Goal: Task Accomplishment & Management: Complete application form

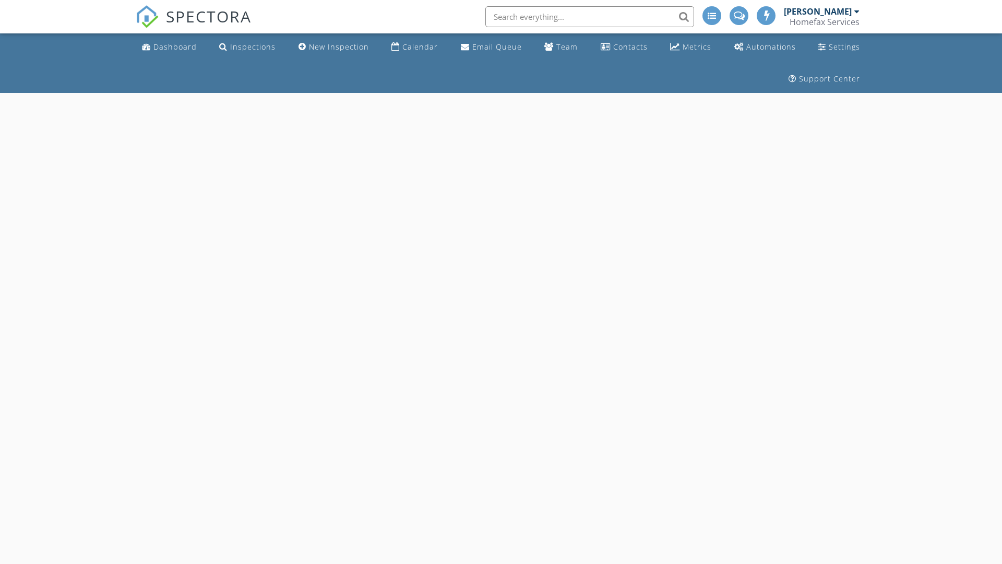
select select "8"
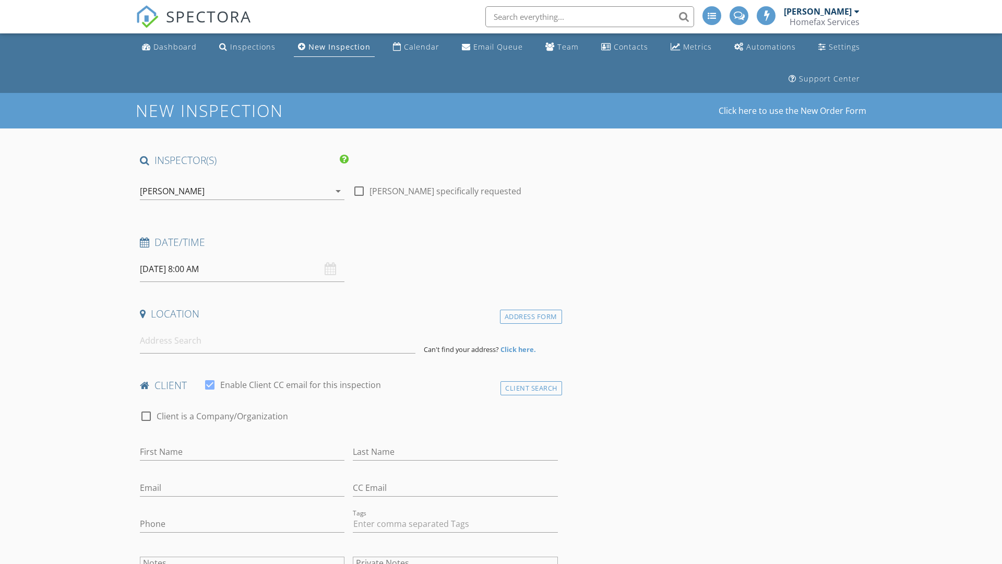
click at [242, 269] on input "[DATE] 8:00 AM" at bounding box center [242, 269] width 205 height 26
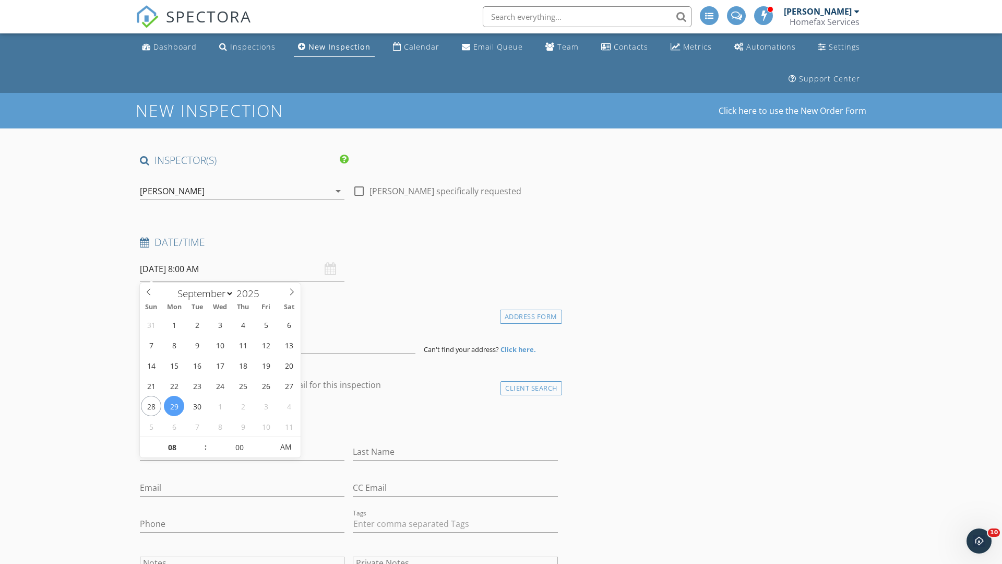
click at [252, 293] on input "2025" at bounding box center [251, 294] width 34 height 14
type input "2025"
type input "[DATE] 8:00 AM"
click at [172, 447] on input "08" at bounding box center [172, 447] width 64 height 21
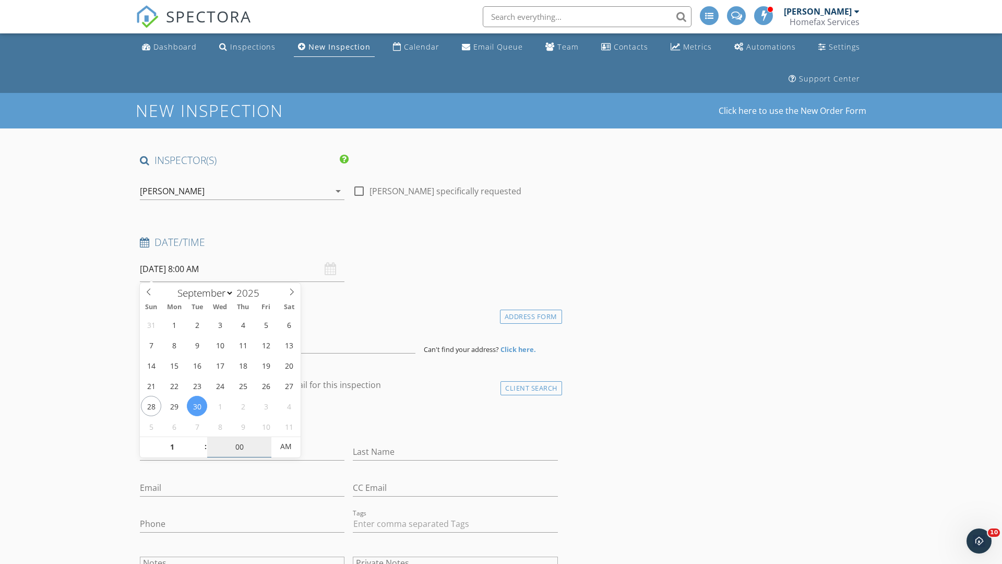
click at [239, 446] on input "00" at bounding box center [239, 446] width 64 height 21
type input "01"
type input "[DATE] 1:00 AM"
type input "00"
click at [286, 446] on span "AM" at bounding box center [285, 446] width 29 height 21
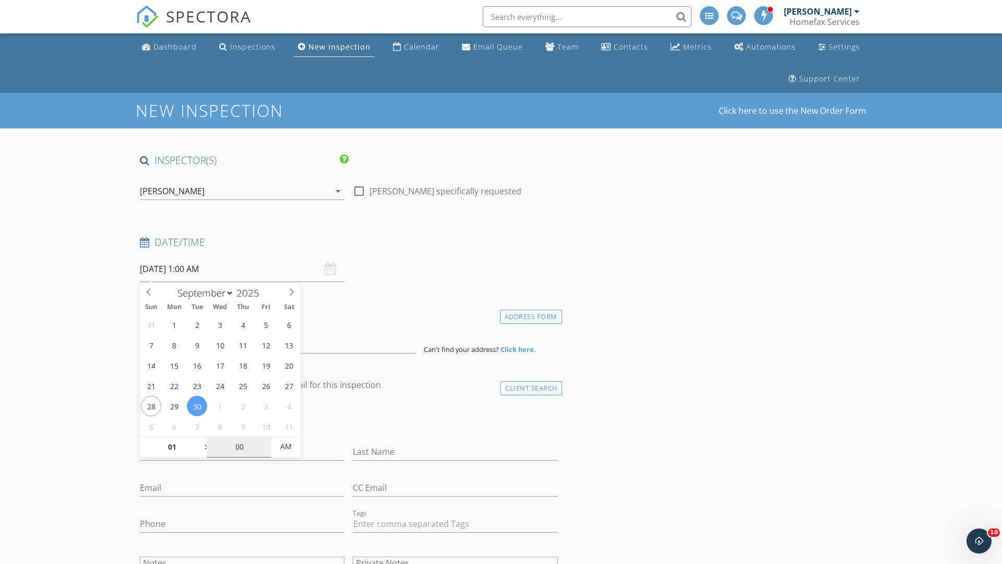
type input "[DATE] 1:00 PM"
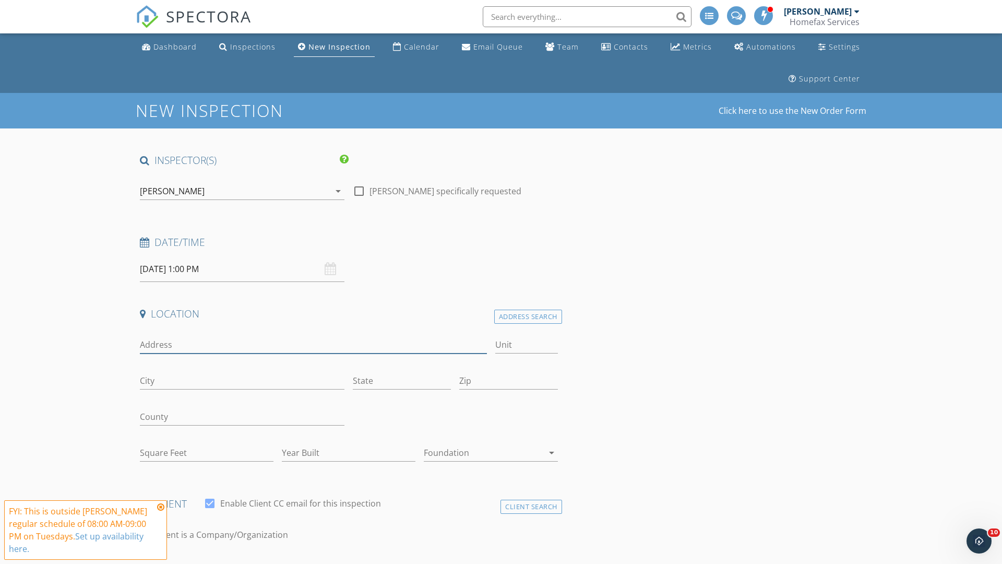
click at [313, 345] on input "Address" at bounding box center [313, 344] width 347 height 17
type input "[STREET_ADDRESS]"
click at [526, 345] on input "Unit" at bounding box center [526, 344] width 63 height 17
click at [242, 381] on input "City" at bounding box center [242, 380] width 205 height 17
type input "Waconia"
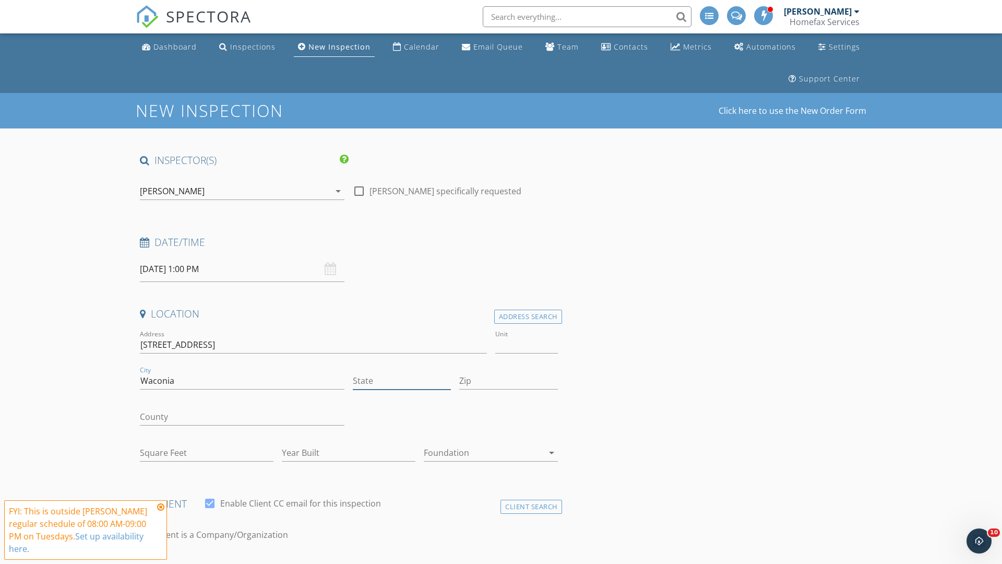
click at [402, 381] on input "State" at bounding box center [402, 380] width 98 height 17
type input "MN"
click at [509, 381] on input "Zip" at bounding box center [508, 380] width 98 height 17
type input "55387"
click at [242, 562] on input "First Name" at bounding box center [242, 570] width 205 height 17
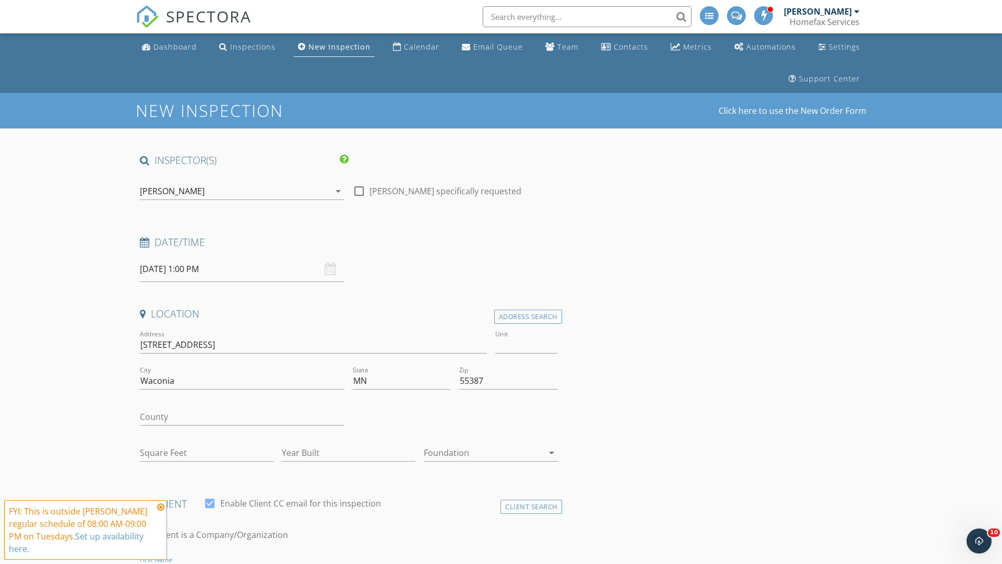
scroll to position [15, 0]
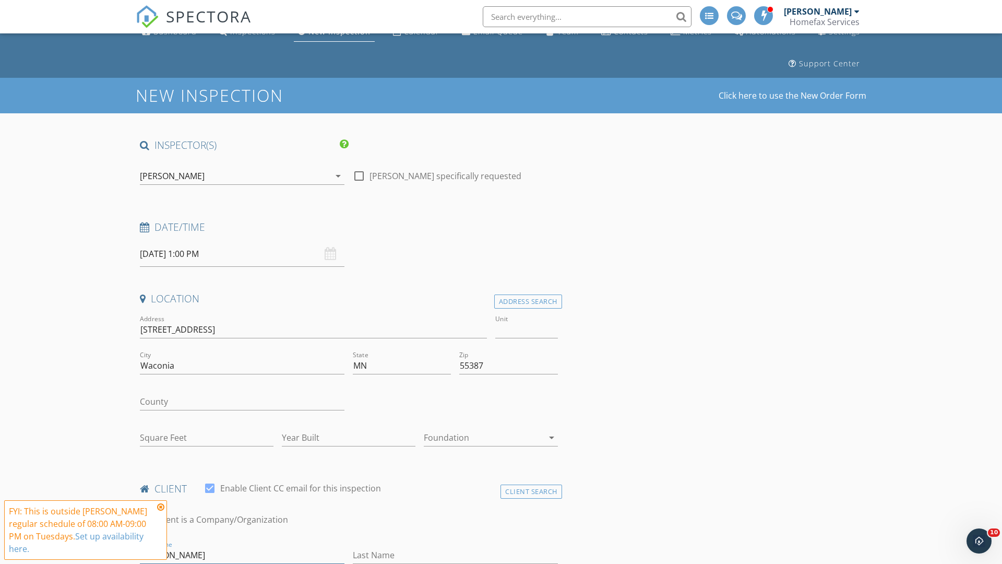
type input "[PERSON_NAME]"
click at [455, 555] on input "Last Name" at bounding box center [455, 555] width 205 height 17
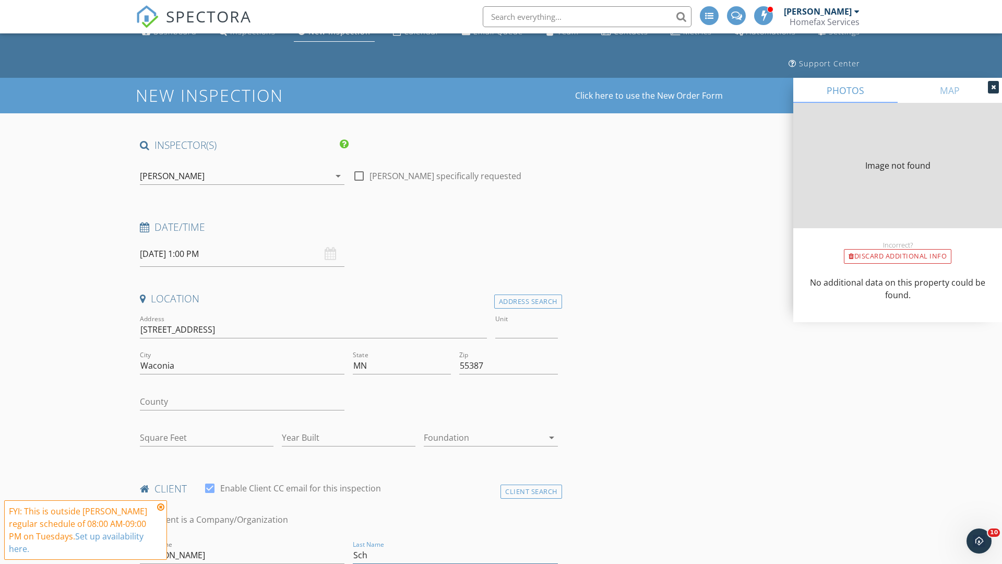
type input "Schm"
type input "1162"
type input "1996"
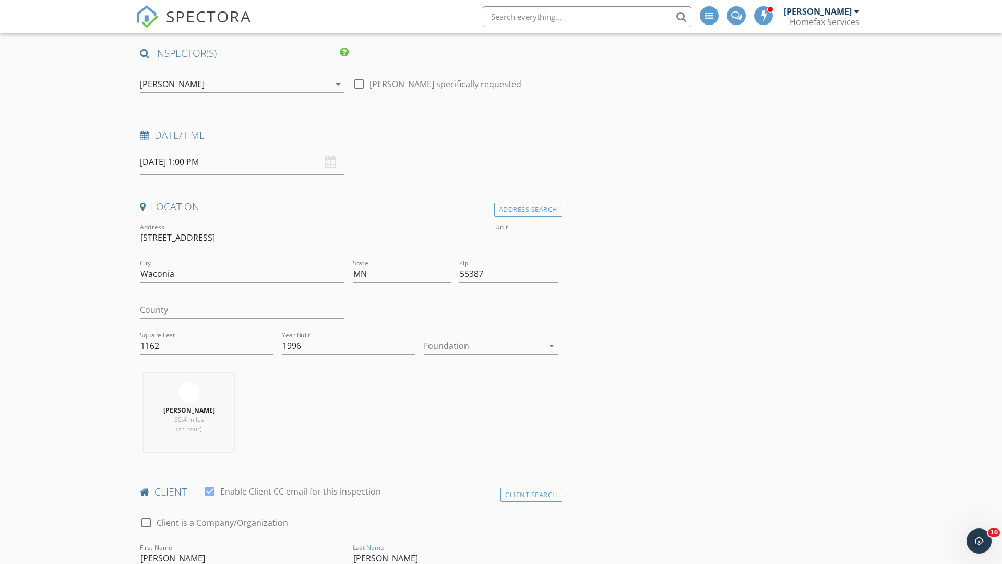
type input "[PERSON_NAME]"
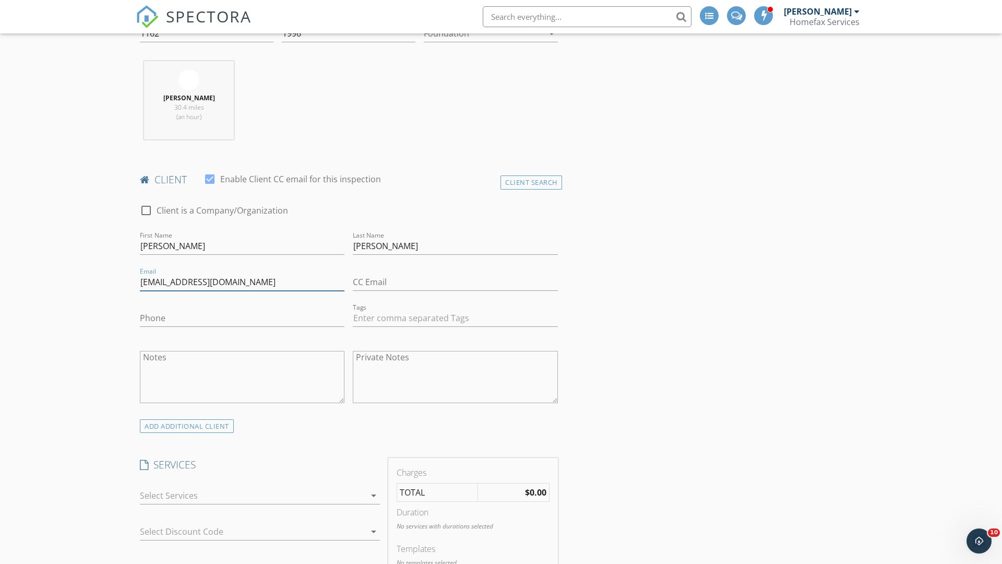
type input "[EMAIL_ADDRESS][DOMAIN_NAME]"
click at [242, 318] on input "Phone" at bounding box center [242, 318] width 205 height 17
type input "[PHONE_NUMBER]"
click at [253, 495] on div at bounding box center [253, 495] width 226 height 17
click at [271, 500] on div "General Home Inspection" at bounding box center [271, 499] width 200 height 21
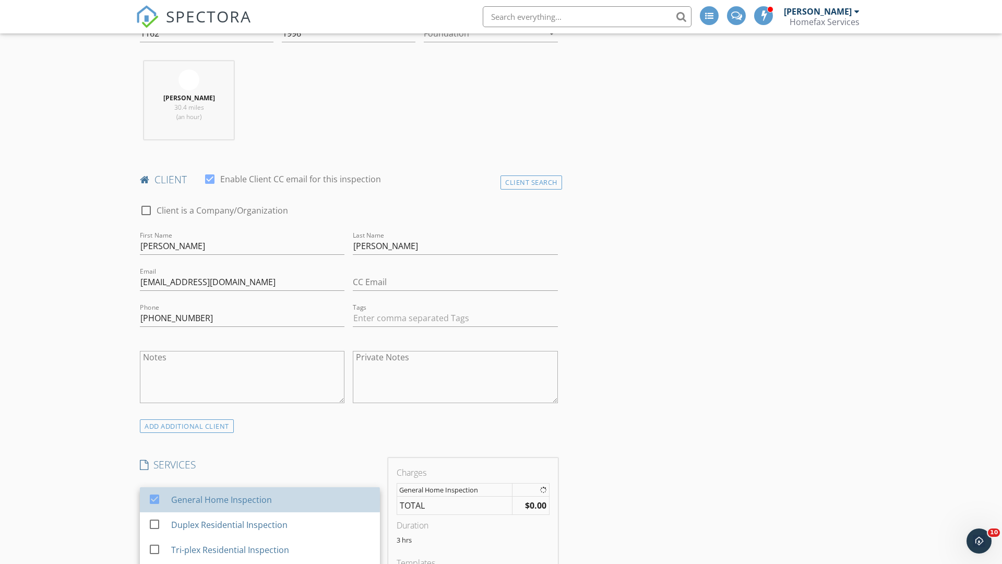
checkbox input "false"
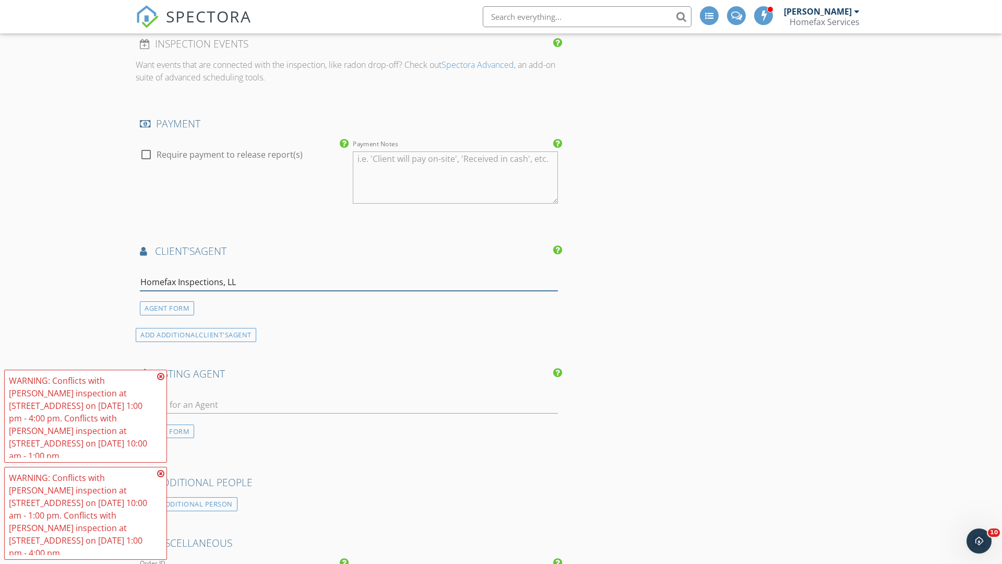
type input "Homefax Inspections, LLC"
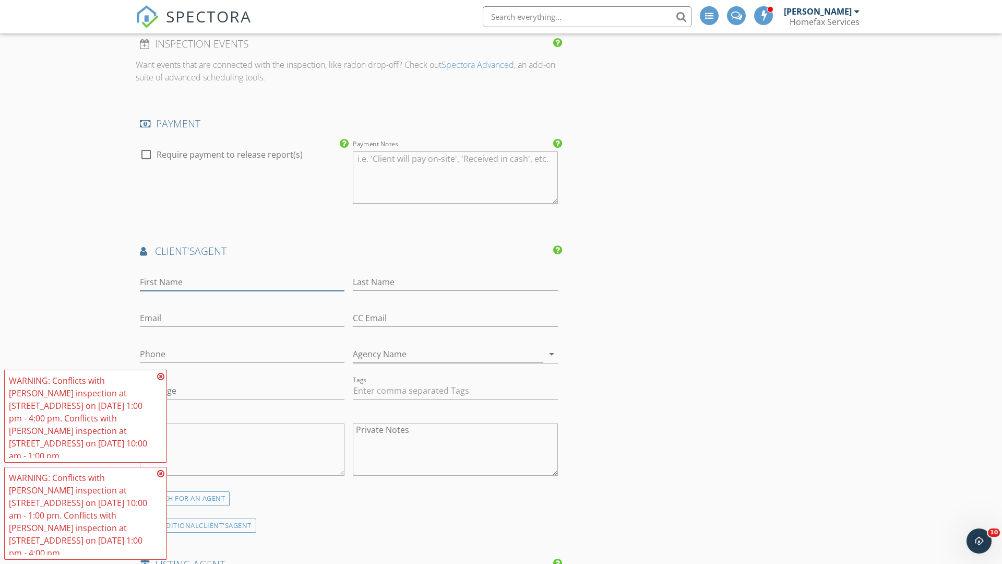
click at [242, 282] on input "First Name" at bounding box center [242, 282] width 205 height 17
type input "[PERSON_NAME]"
click at [455, 282] on input "text" at bounding box center [455, 282] width 205 height 17
type input "[PERSON_NAME]"
click at [242, 318] on input "text" at bounding box center [242, 318] width 205 height 17
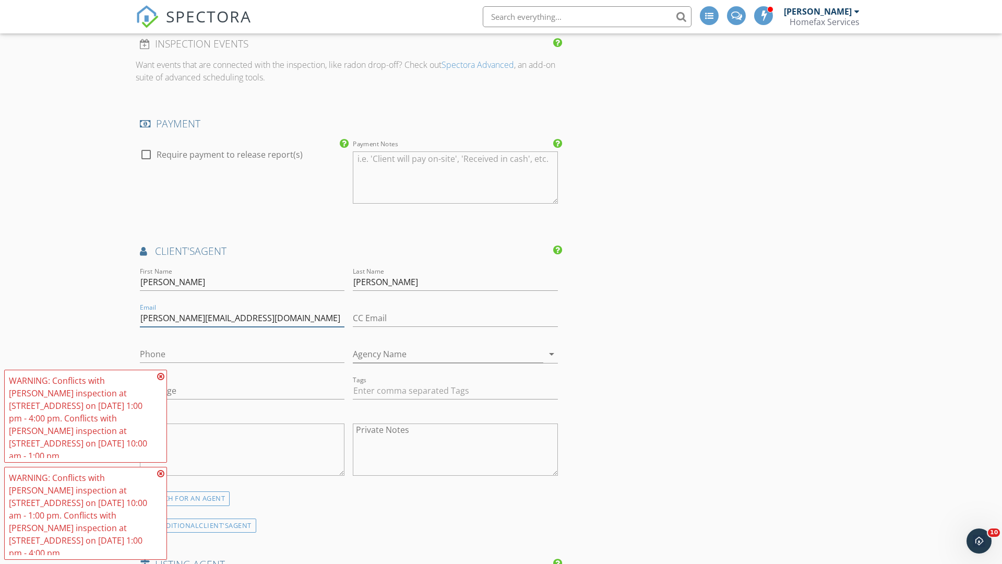
type input "[PERSON_NAME][EMAIL_ADDRESS][DOMAIN_NAME]"
click at [242, 354] on input "text" at bounding box center [242, 354] width 205 height 17
type input "[PHONE_NUMBER]"
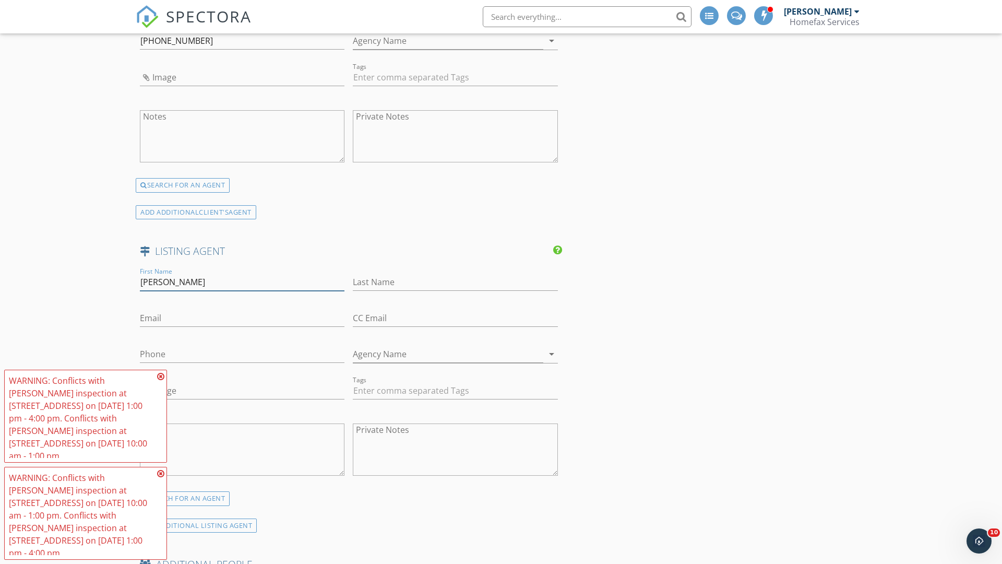
type input "[PERSON_NAME]"
click at [455, 282] on input "text" at bounding box center [455, 282] width 205 height 17
type input "[PERSON_NAME]"
click at [242, 318] on input "text" at bounding box center [242, 318] width 205 height 17
type input "[EMAIL_ADDRESS][DOMAIN_NAME]"
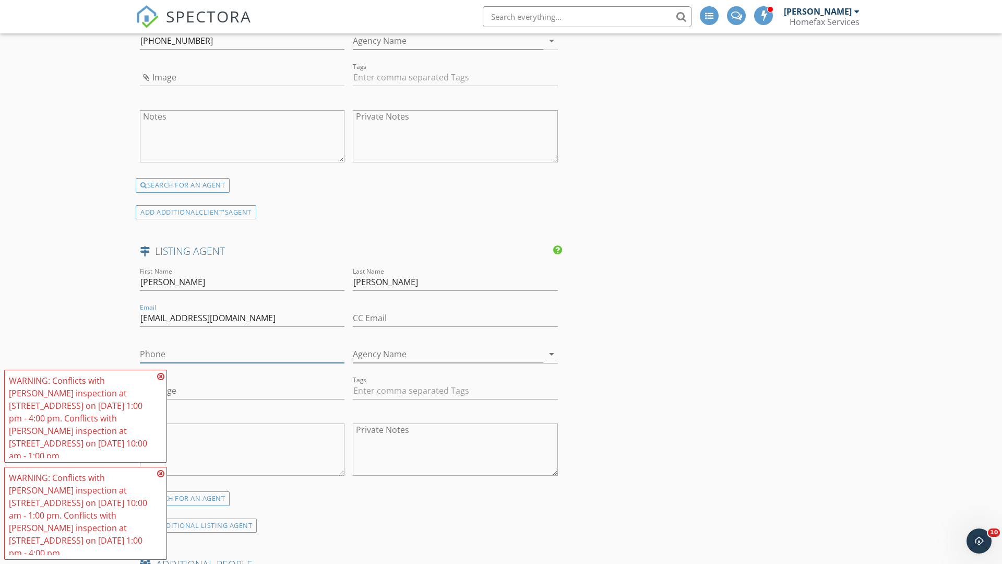
click at [242, 354] on input "text" at bounding box center [242, 354] width 205 height 17
type input "[PHONE_NUMBER]"
